Goal: Task Accomplishment & Management: Complete application form

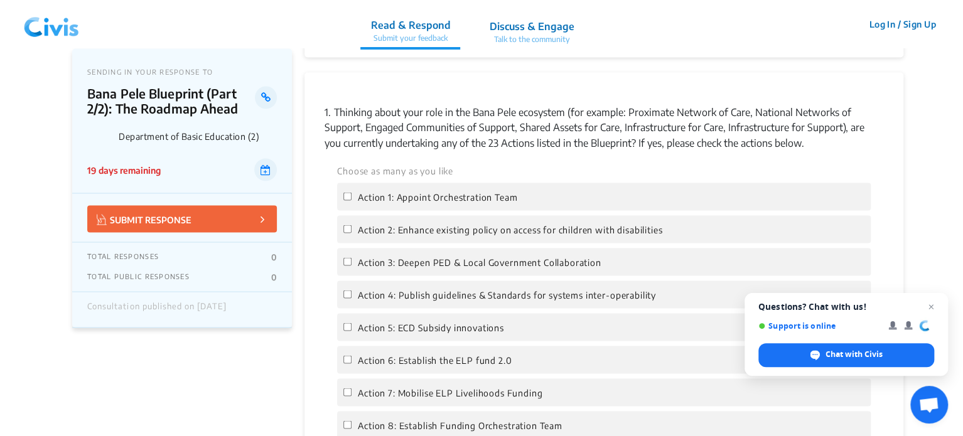
scroll to position [1130, 0]
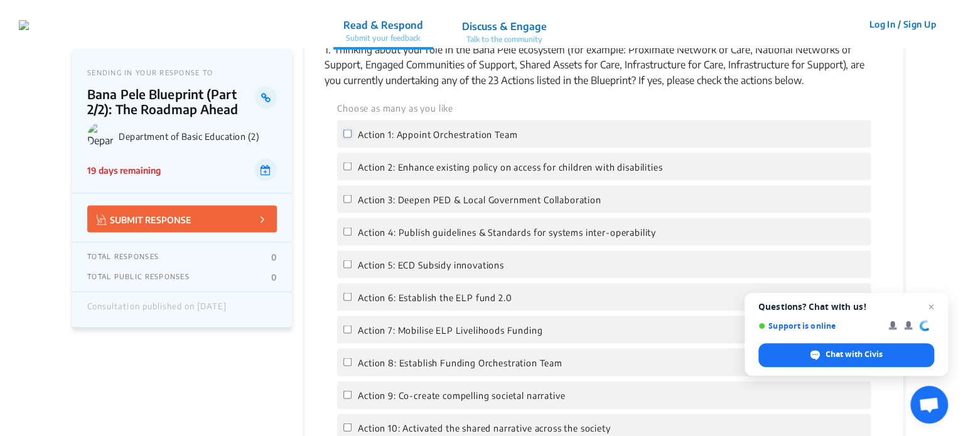
click at [346, 134] on input "Action 1: Appoint Orchestration Team" at bounding box center [347, 133] width 8 height 8
checkbox input "true"
click at [346, 165] on input "Action 2: Enhance existing policy on access for children with disabilities" at bounding box center [347, 166] width 8 height 8
checkbox input "true"
click at [343, 201] on input "Action 3: Deepen PED & Local Government Collaboration" at bounding box center [347, 199] width 8 height 8
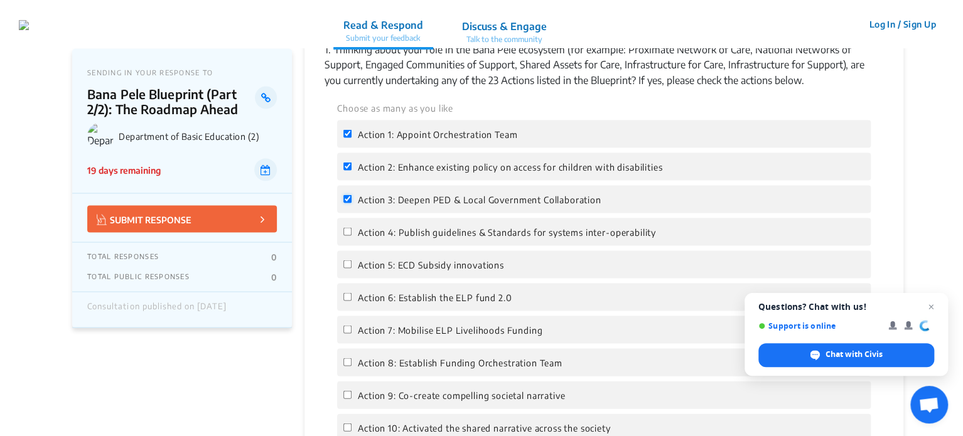
checkbox input "true"
click at [350, 233] on input "Action 4: Publish guidelines & Standards for systems inter-operability" at bounding box center [347, 231] width 8 height 8
checkbox input "true"
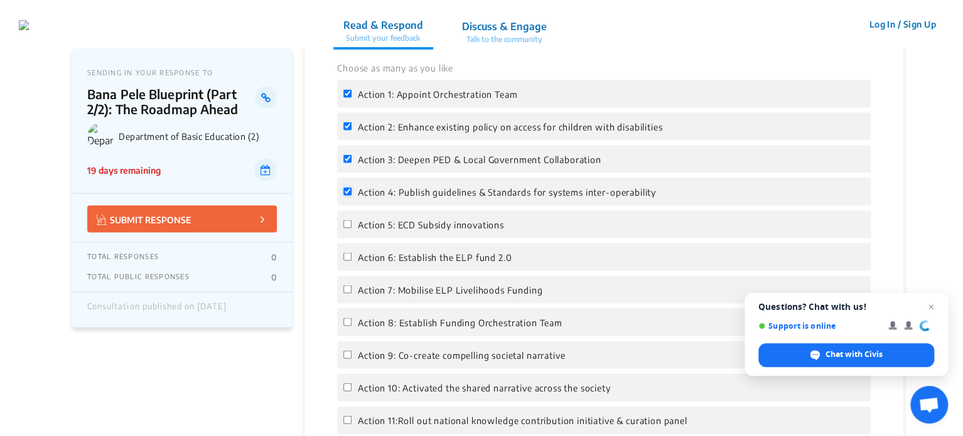
scroll to position [1192, 0]
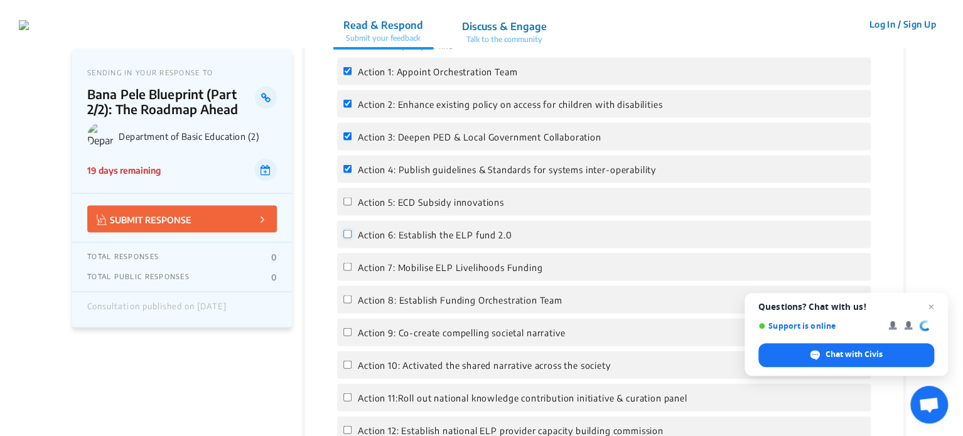
click at [345, 237] on input "Action 6: Establish the ELP fund 2.0" at bounding box center [347, 234] width 8 height 8
checkbox input "true"
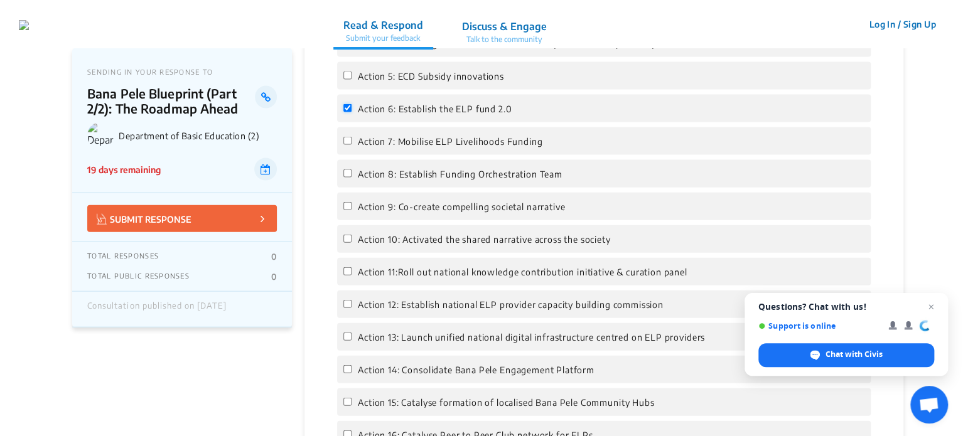
scroll to position [1381, 0]
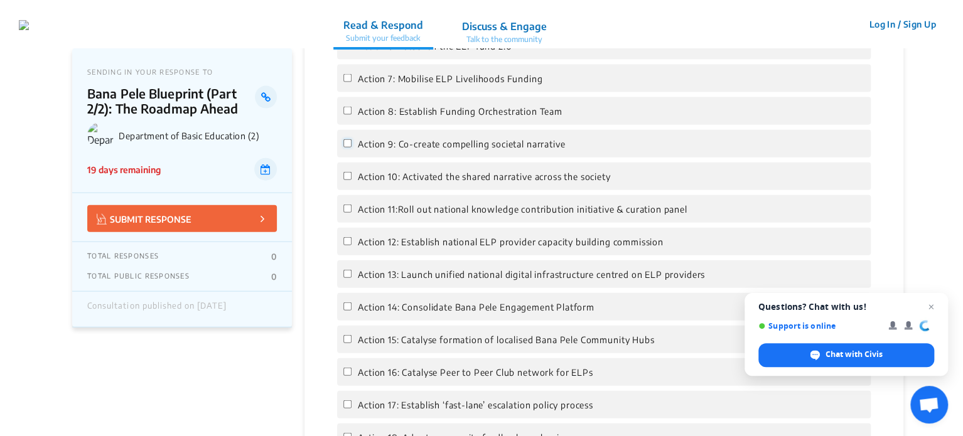
click at [345, 142] on input "Action 9: Co-create compelling societal narrative" at bounding box center [347, 143] width 8 height 8
checkbox input "true"
click at [345, 180] on input "Action 10: Activated the shared narrative across the society" at bounding box center [347, 176] width 8 height 8
checkbox input "true"
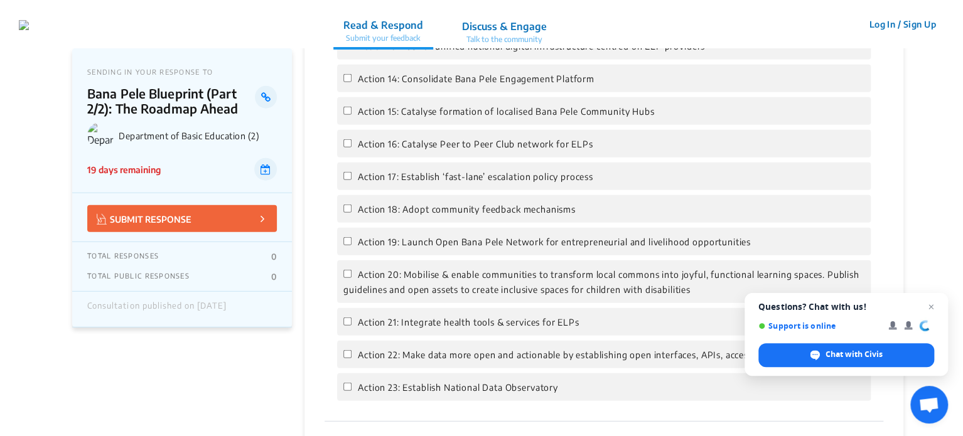
scroll to position [1632, 0]
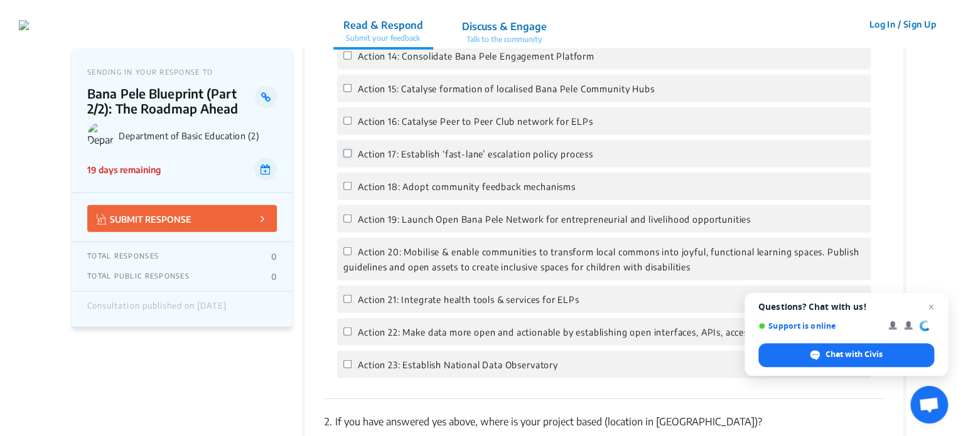
click at [344, 158] on input "Action 17: Establish ‘fast-lane’ escalation policy process" at bounding box center [347, 153] width 8 height 8
checkbox input "true"
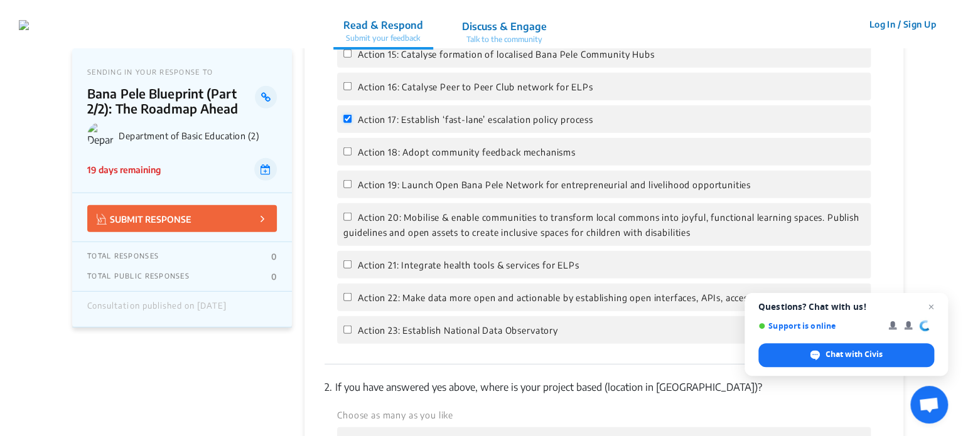
scroll to position [1694, 0]
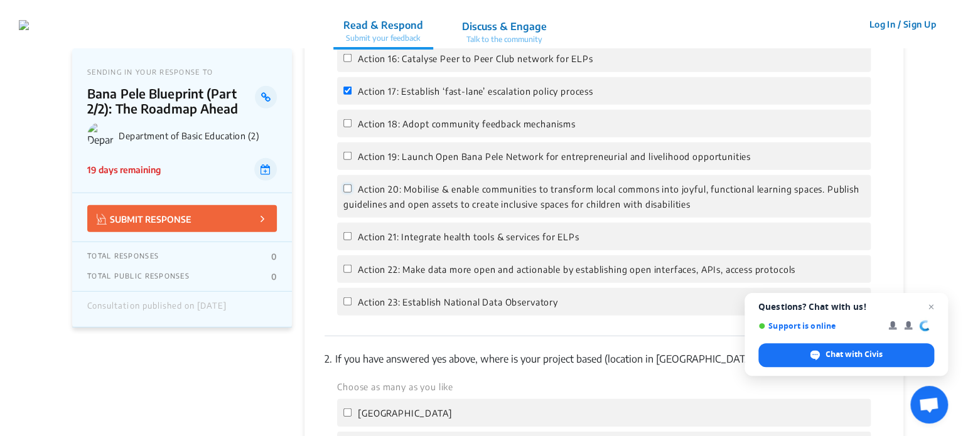
click at [344, 193] on input "Action 20: Mobilise & enable communities to transform local commons into joyful…" at bounding box center [347, 188] width 8 height 8
checkbox input "true"
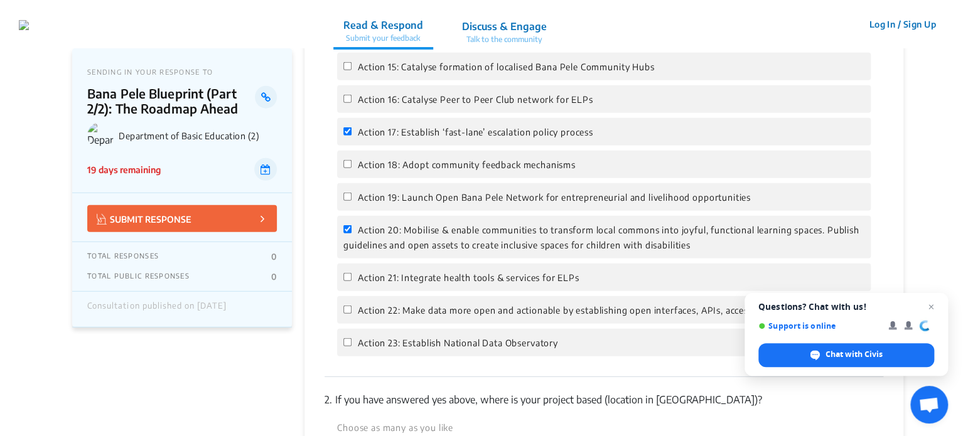
scroll to position [1632, 0]
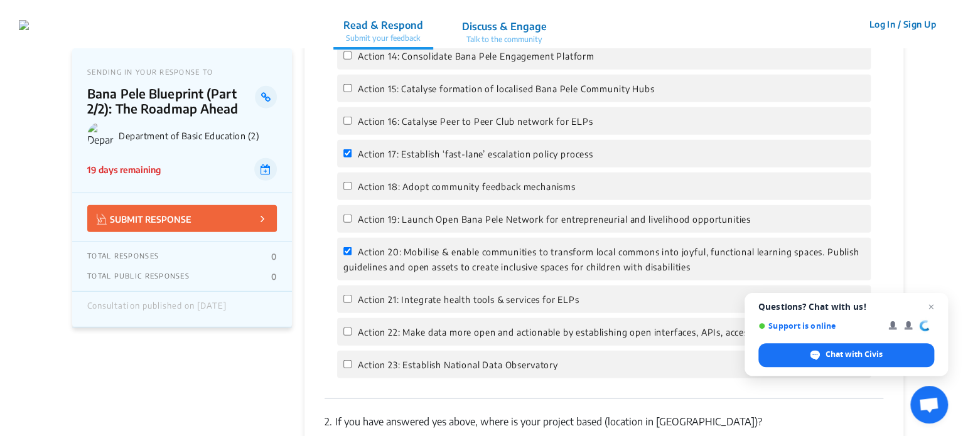
click at [547, 29] on p "Discuss & Engage" at bounding box center [504, 26] width 85 height 15
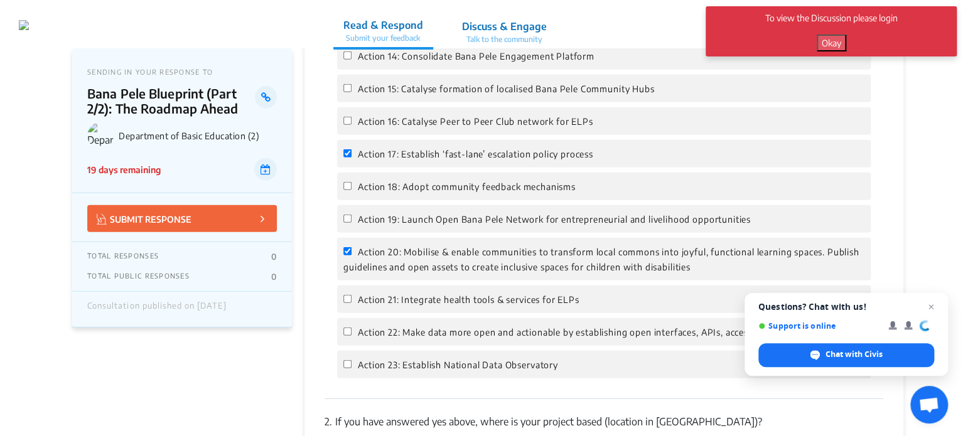
click at [831, 45] on button "Okay" at bounding box center [830, 43] width 29 height 17
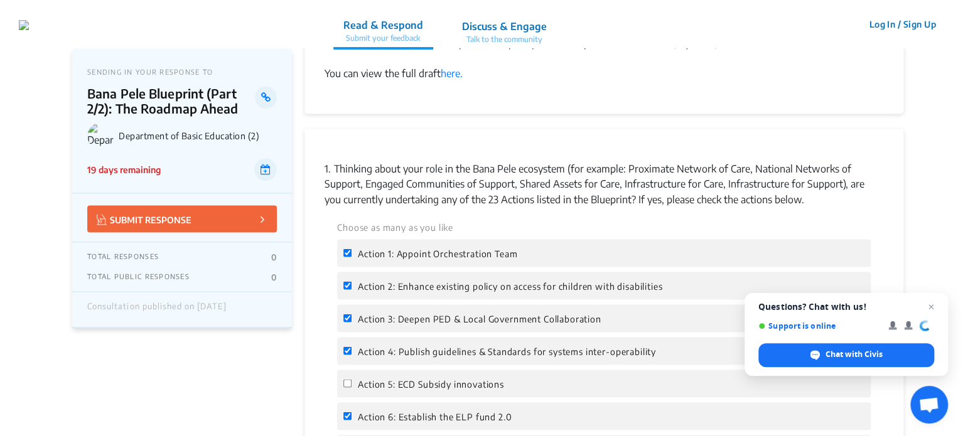
scroll to position [1004, 0]
